Goal: Navigation & Orientation: Find specific page/section

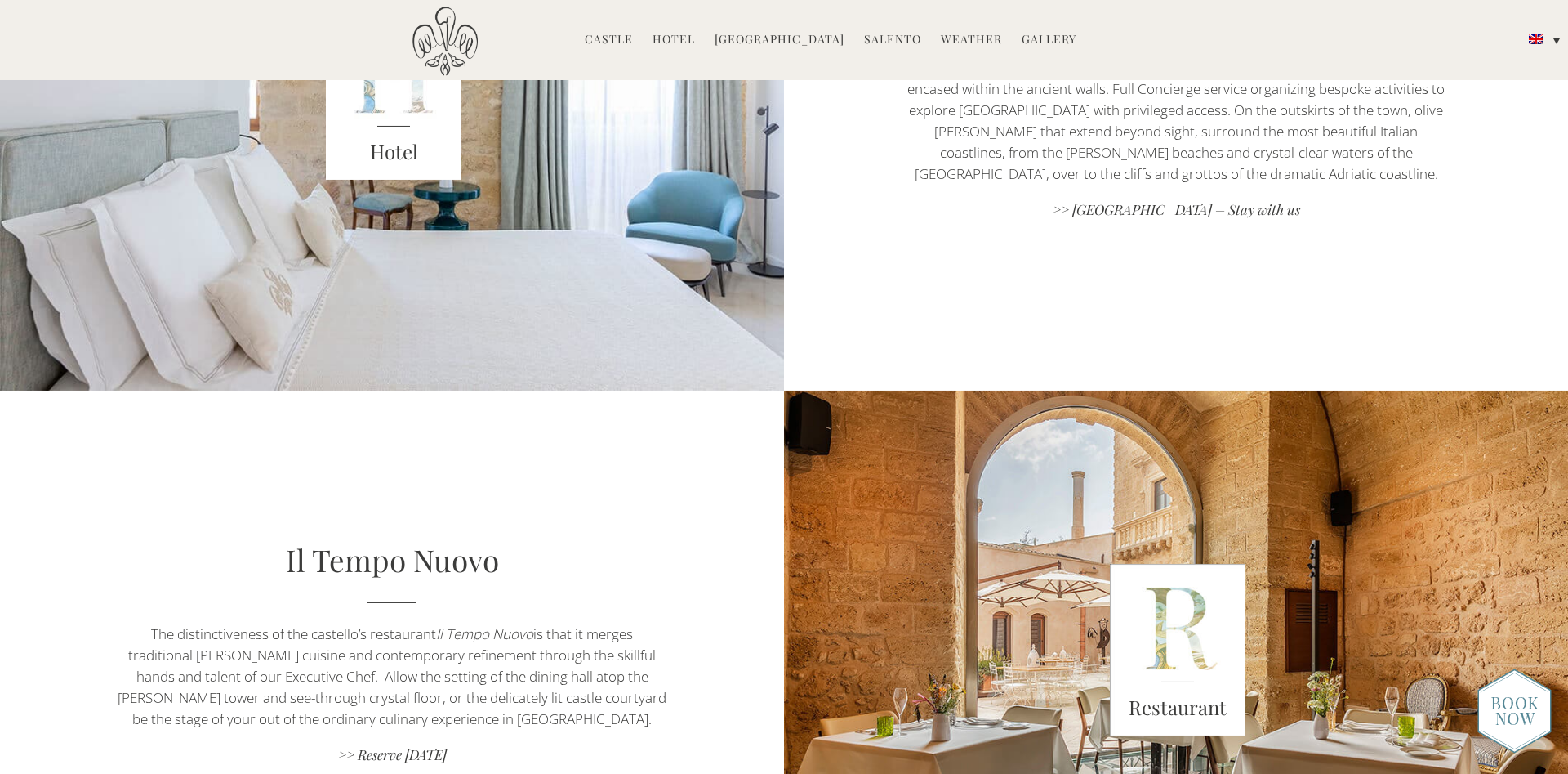
scroll to position [666, 0]
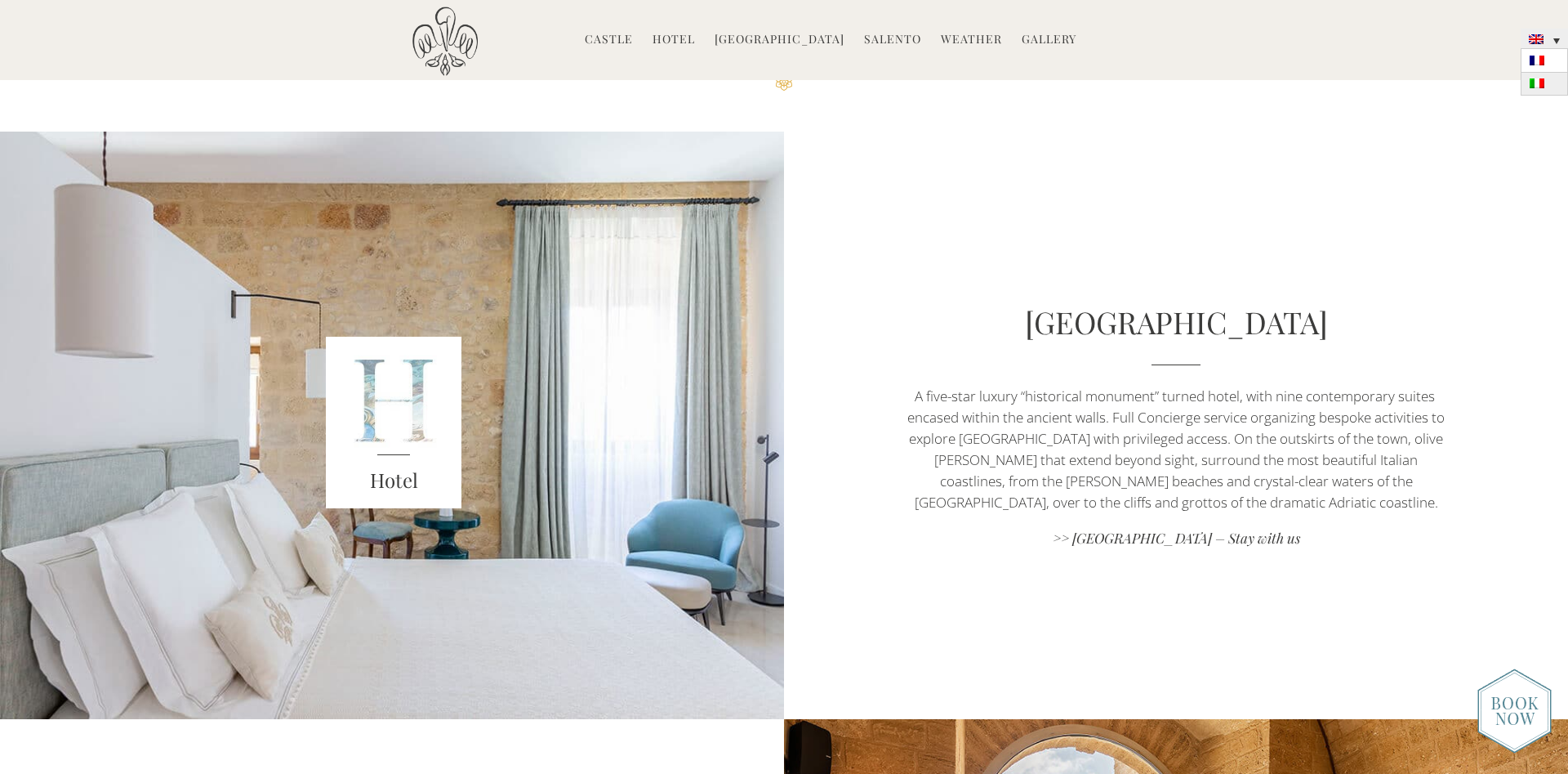
click at [1540, 82] on img at bounding box center [1537, 83] width 15 height 10
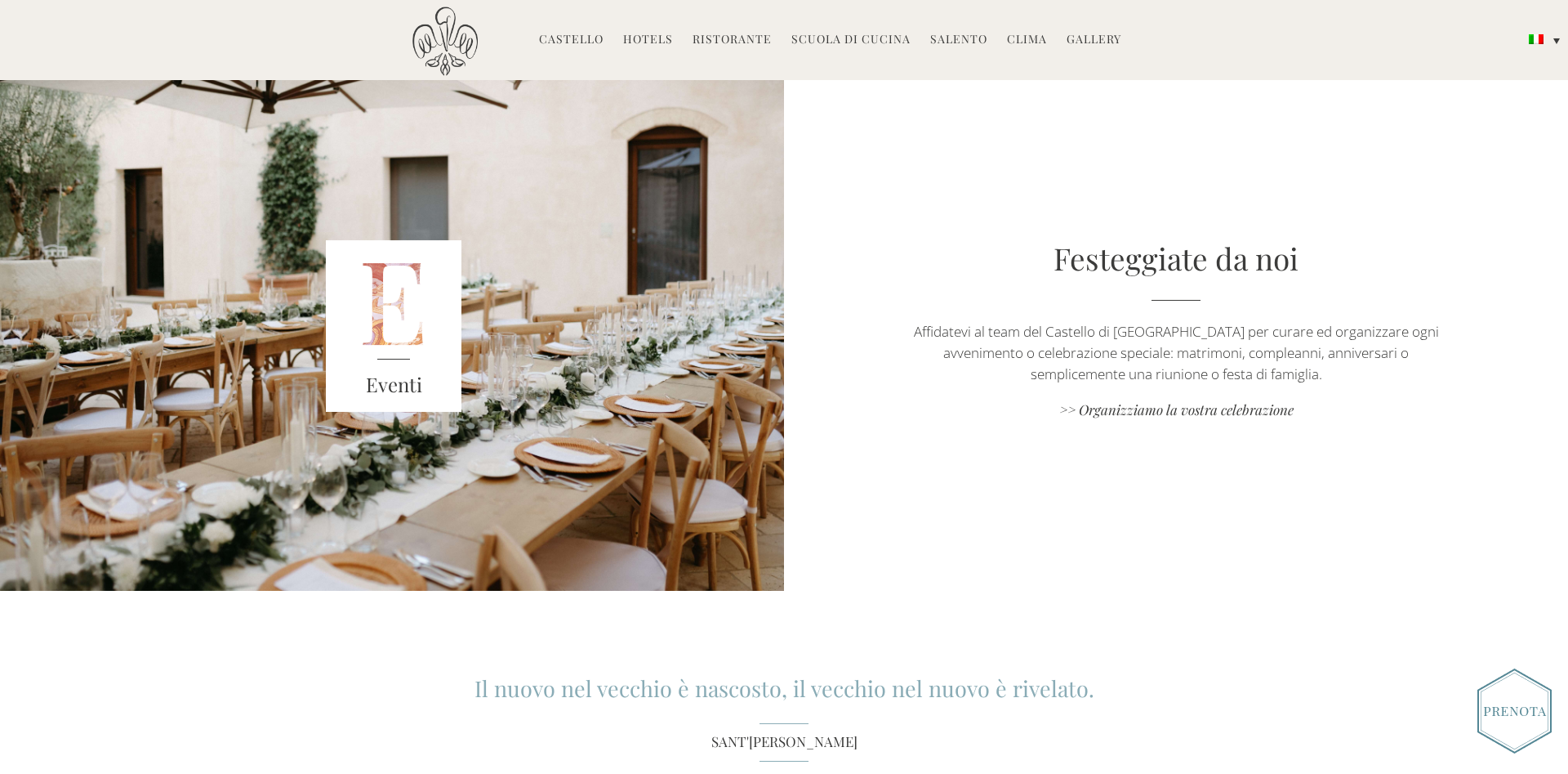
scroll to position [2000, 0]
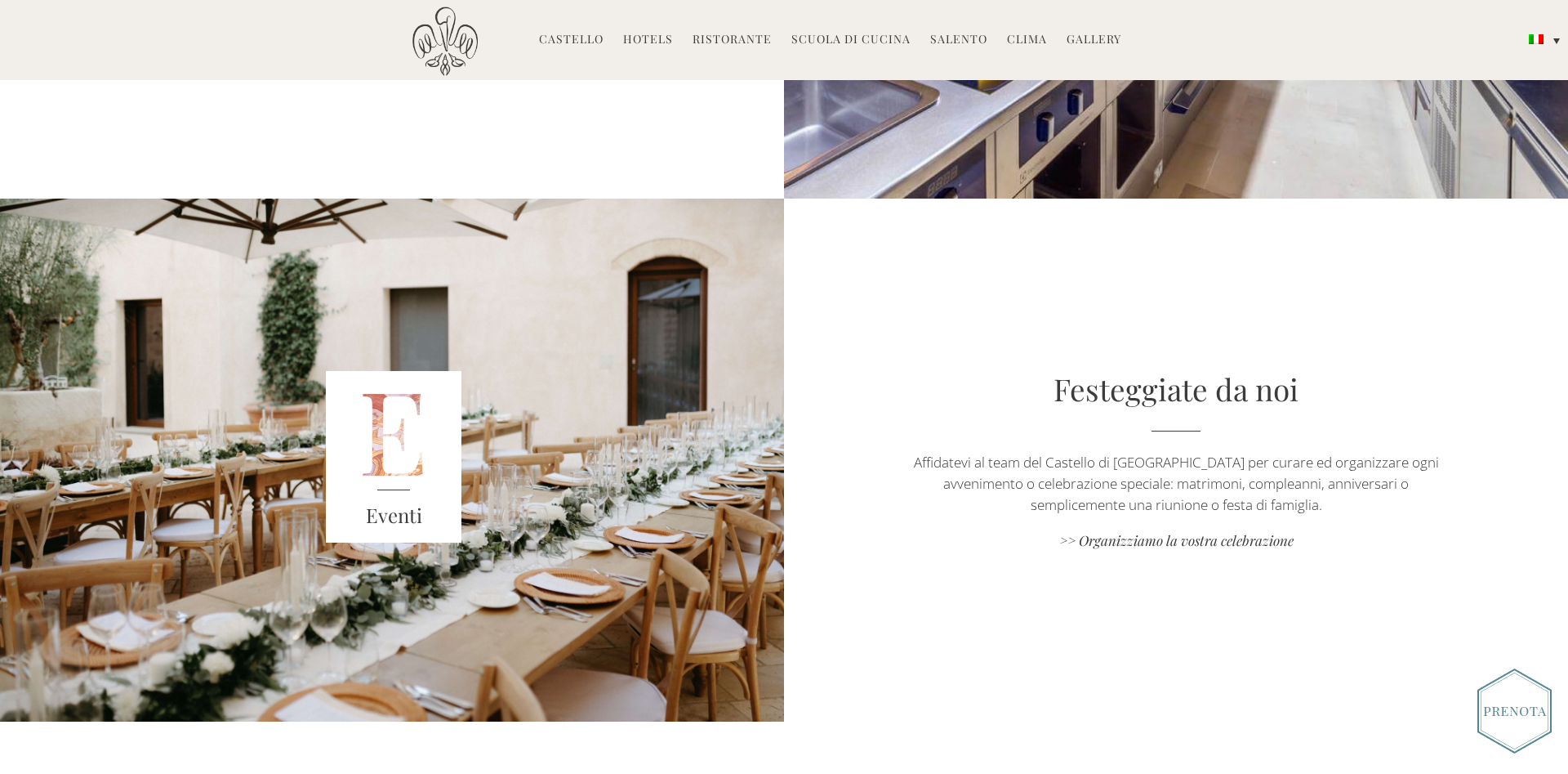
click at [658, 37] on link "Hotels" at bounding box center [648, 40] width 50 height 19
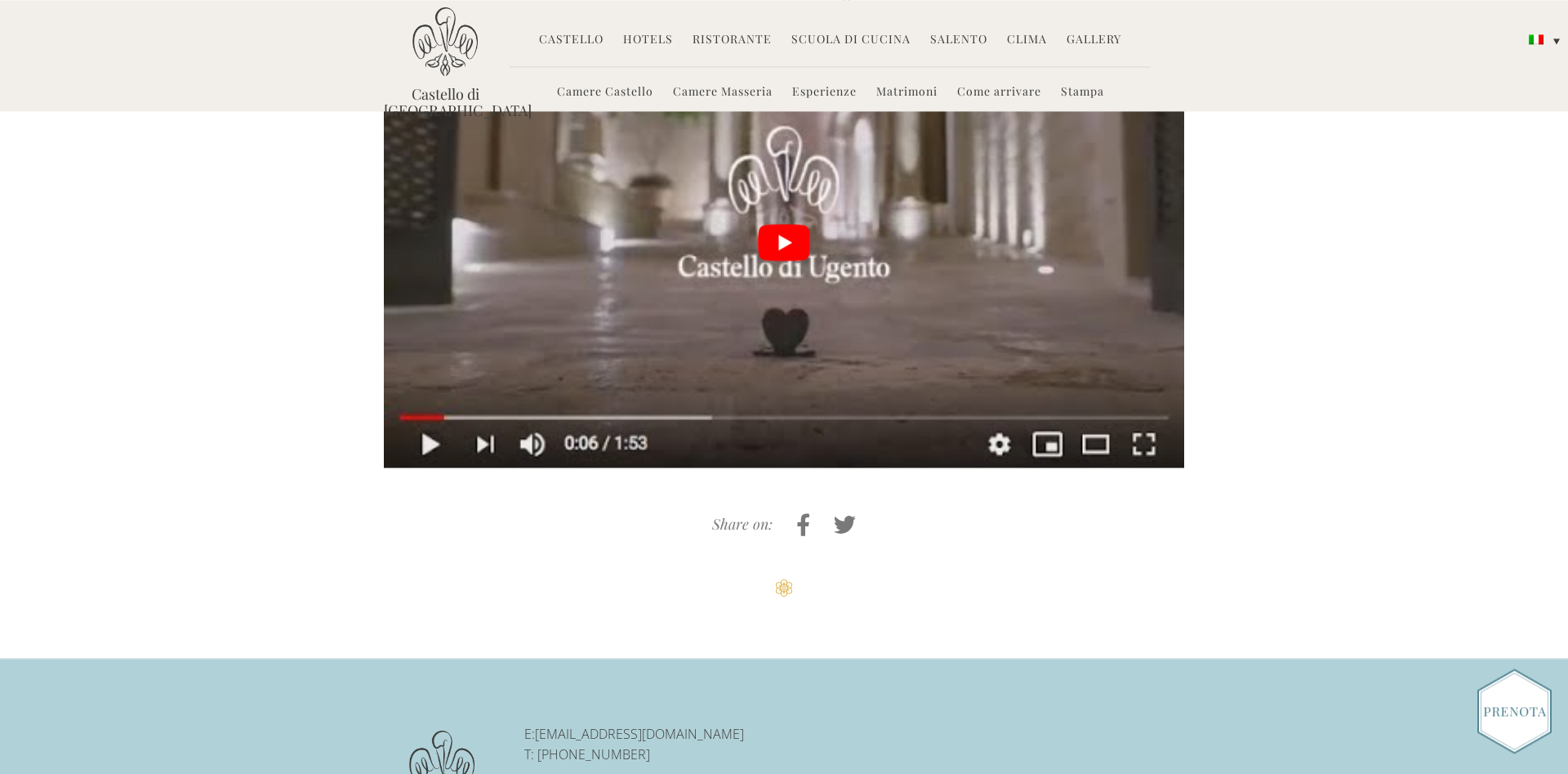
scroll to position [3702, 0]
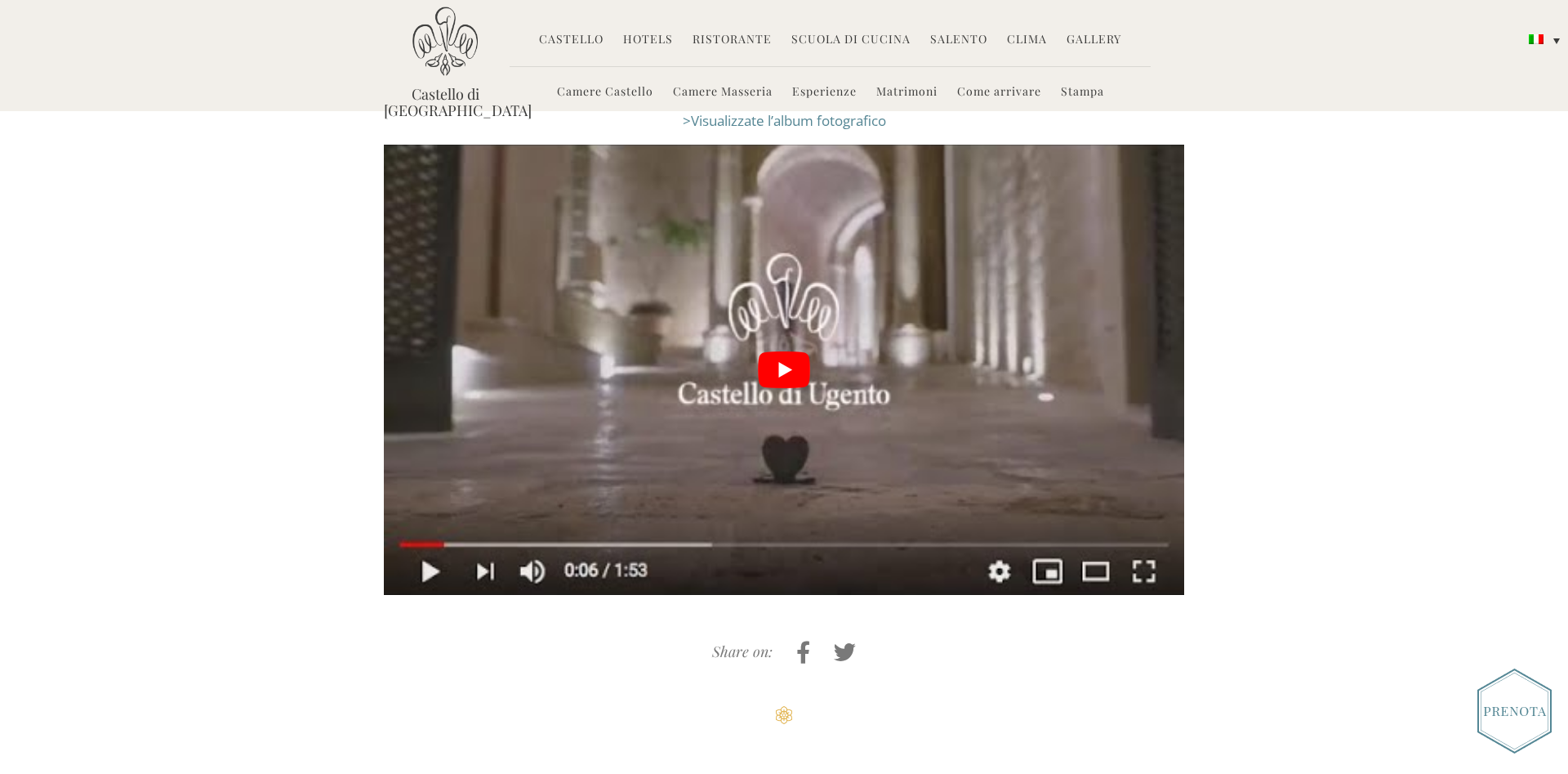
click at [829, 93] on link "Esperienze" at bounding box center [824, 93] width 64 height 19
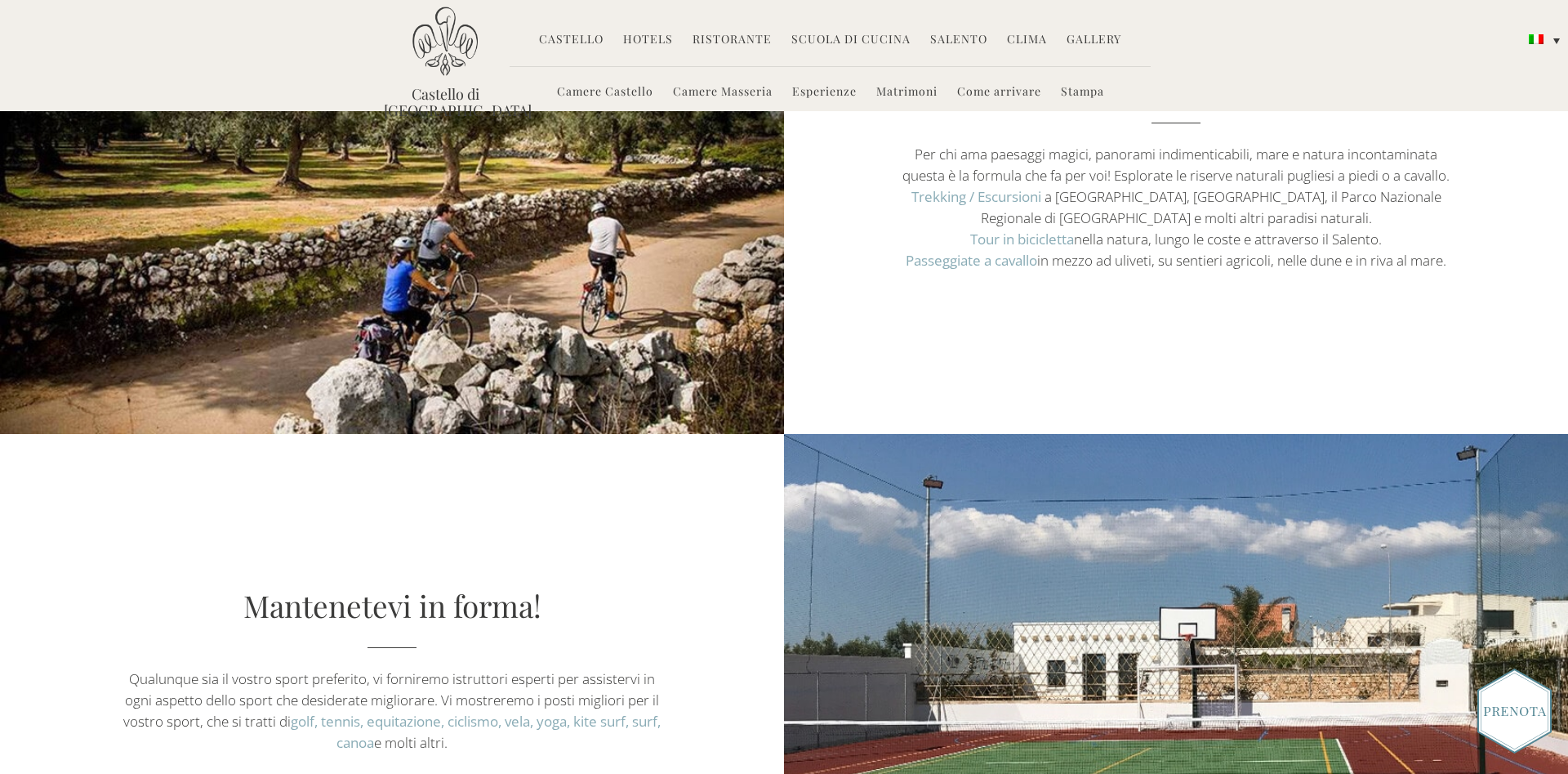
scroll to position [4416, 0]
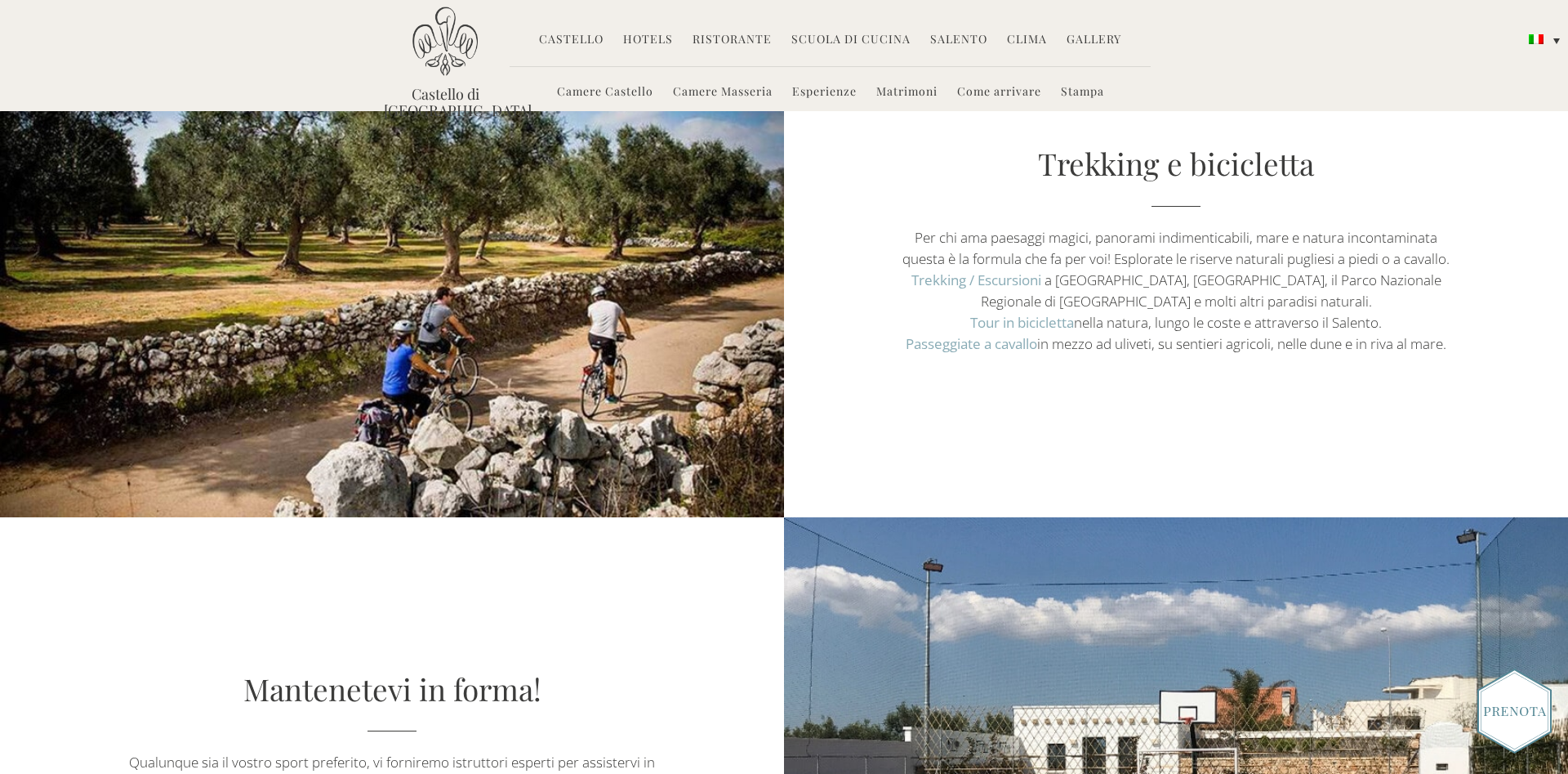
click at [753, 93] on link "Camere Masseria" at bounding box center [722, 93] width 99 height 19
click at [736, 88] on link "Camere Masseria" at bounding box center [722, 93] width 99 height 19
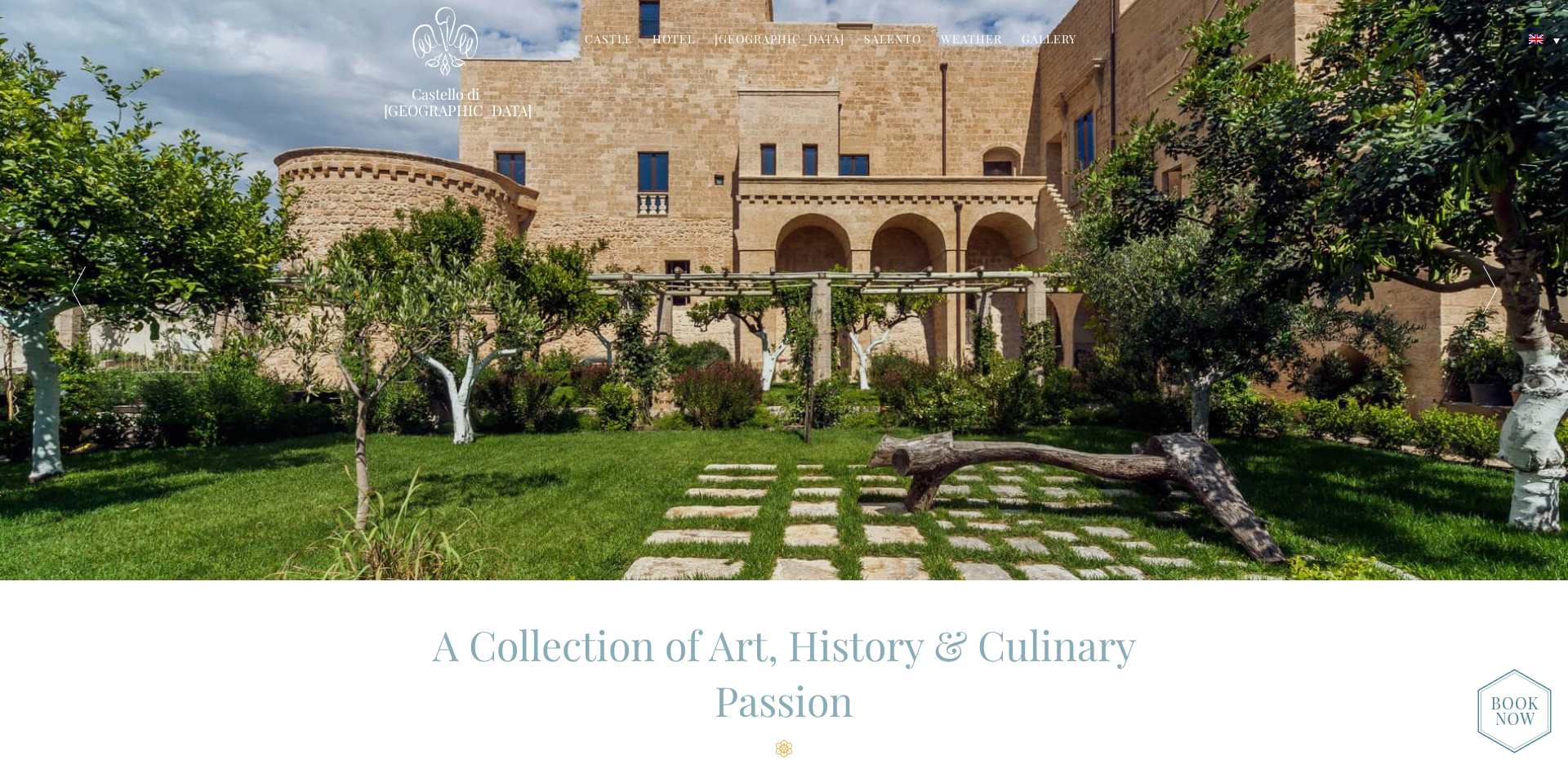
click at [1032, 32] on link "Gallery" at bounding box center [1049, 40] width 55 height 19
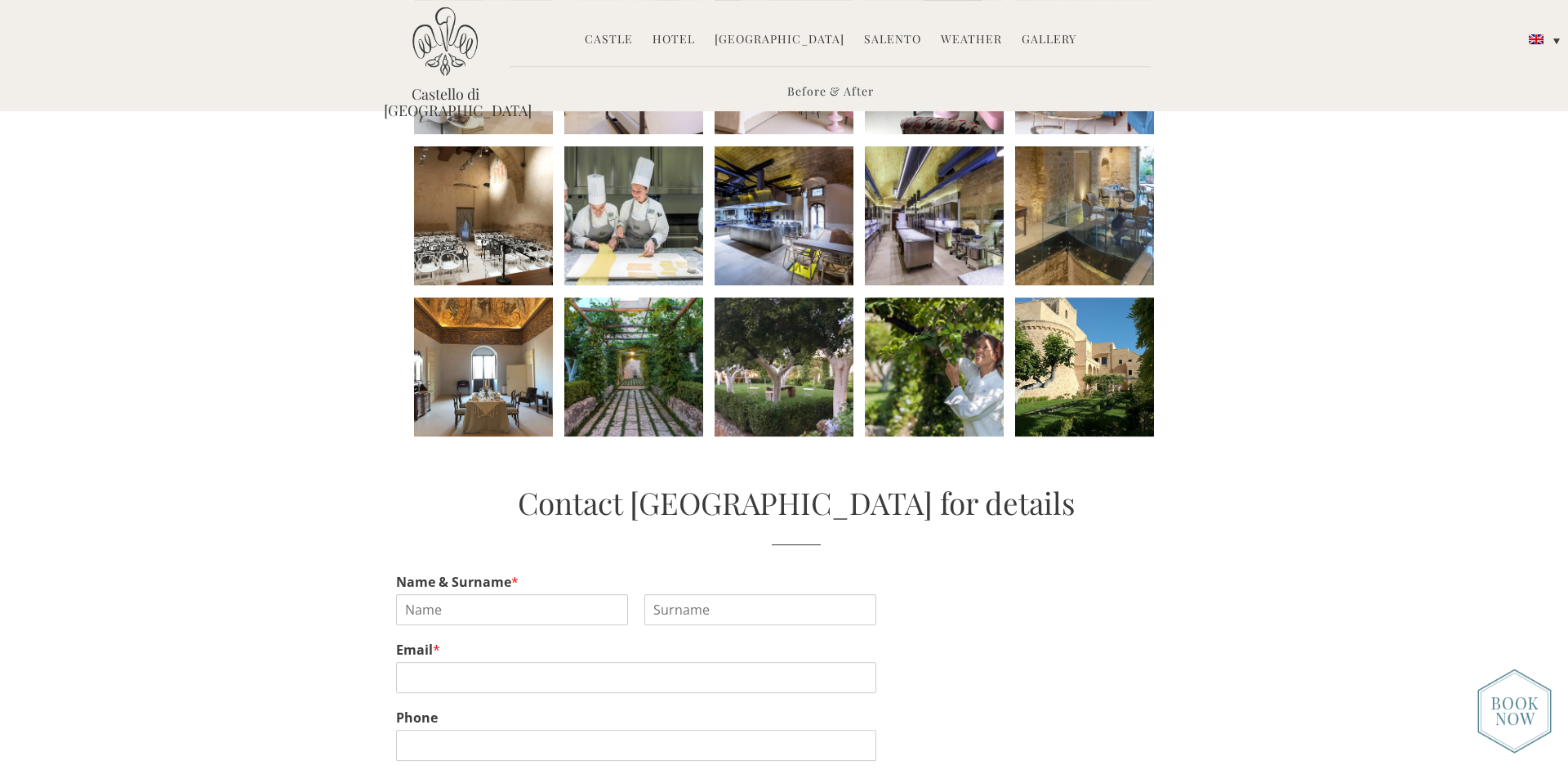
scroll to position [701, 0]
